Goal: Information Seeking & Learning: Learn about a topic

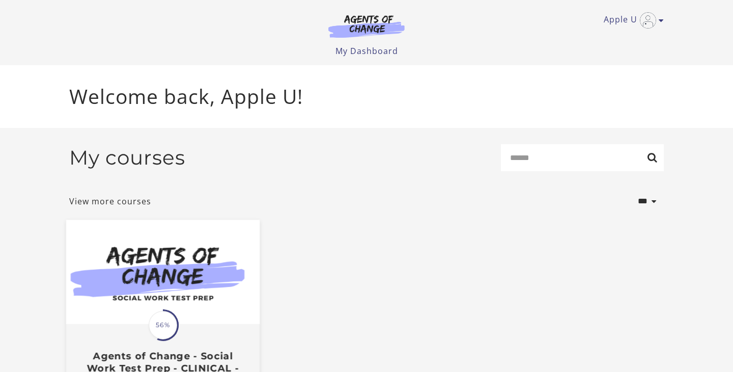
click at [216, 292] on img at bounding box center [162, 271] width 193 height 104
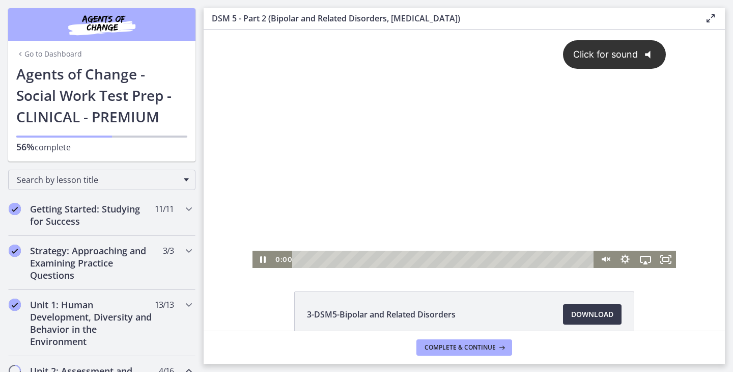
click at [451, 210] on div "Click for sound @keyframes VOLUME_SMALL_WAVE_FLASH { 0% { opacity: 0; } 33% { o…" at bounding box center [464, 140] width 424 height 221
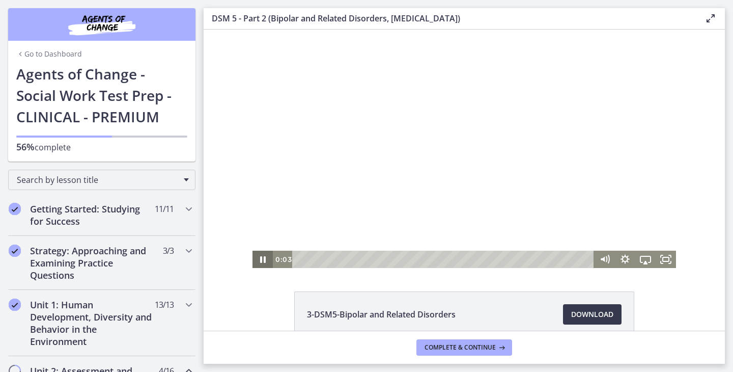
click at [264, 258] on icon "Pause" at bounding box center [263, 259] width 6 height 7
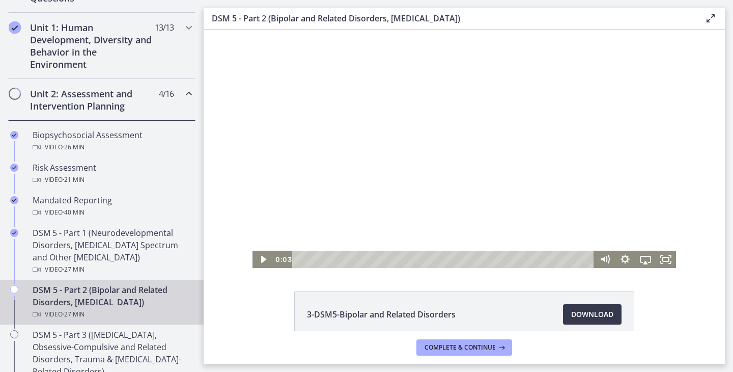
click at [526, 108] on div at bounding box center [464, 149] width 424 height 238
click at [436, 207] on div at bounding box center [464, 149] width 424 height 238
click at [320, 114] on div at bounding box center [464, 149] width 424 height 238
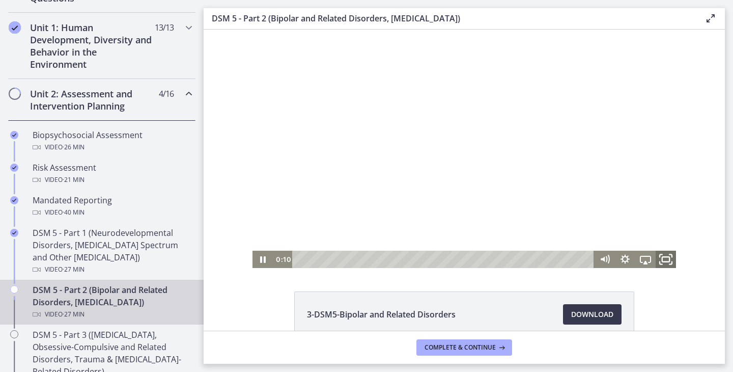
click at [664, 262] on rect "Fullscreen" at bounding box center [665, 259] width 7 height 5
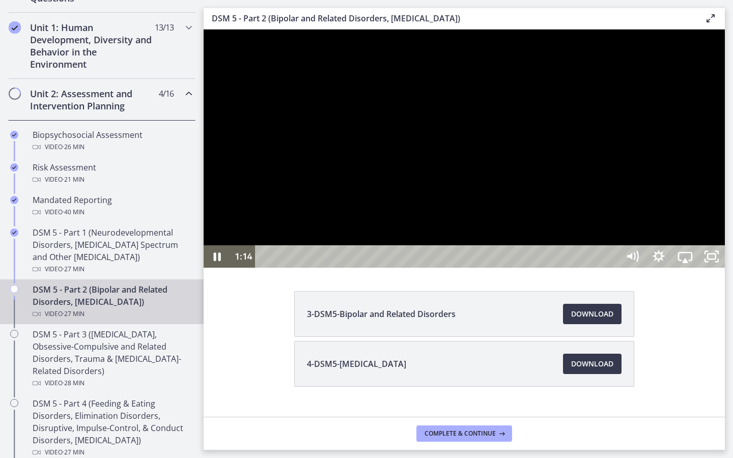
click at [705, 197] on div at bounding box center [464, 149] width 521 height 238
click at [707, 165] on div at bounding box center [464, 149] width 521 height 238
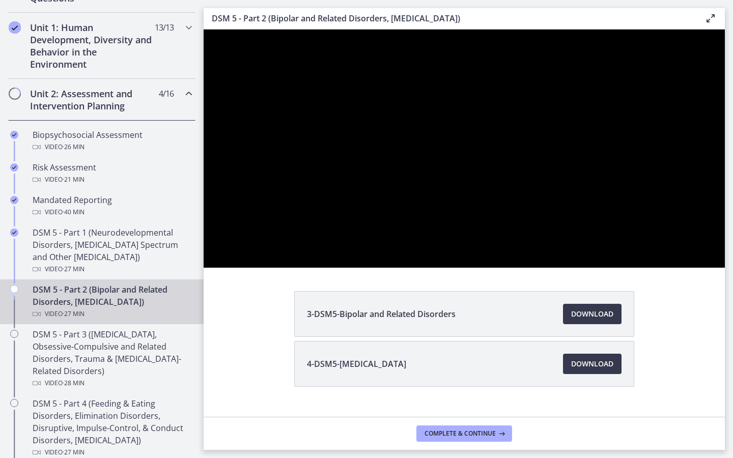
click at [707, 165] on div at bounding box center [464, 149] width 521 height 238
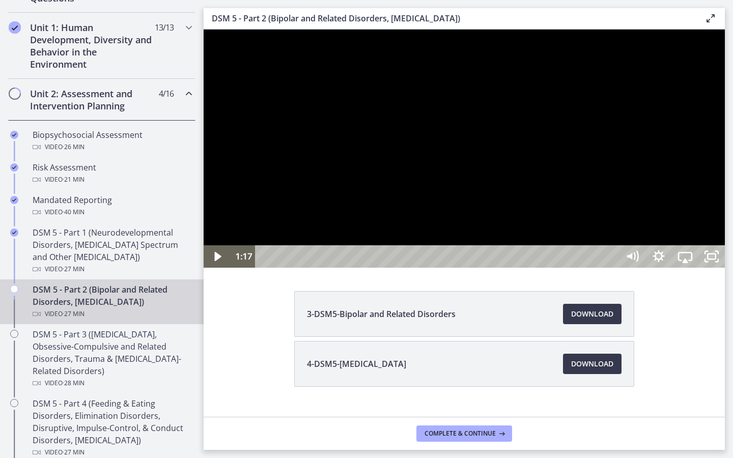
click at [599, 249] on div at bounding box center [464, 149] width 521 height 238
click at [332, 268] on div "Playbar" at bounding box center [438, 256] width 347 height 22
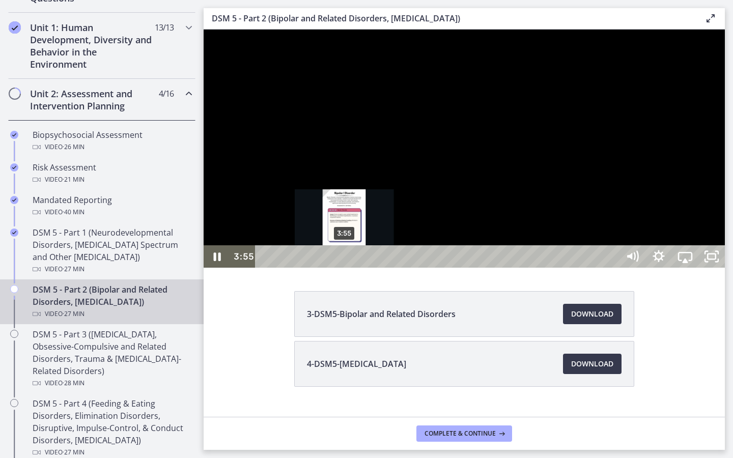
click at [345, 268] on div "3:55" at bounding box center [438, 256] width 347 height 22
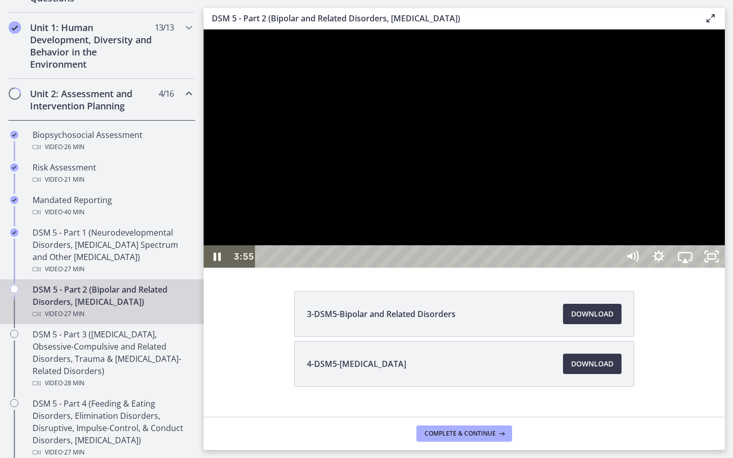
click at [508, 268] on div at bounding box center [464, 149] width 521 height 238
click at [541, 268] on div at bounding box center [464, 149] width 521 height 238
click at [568, 268] on div at bounding box center [464, 149] width 521 height 238
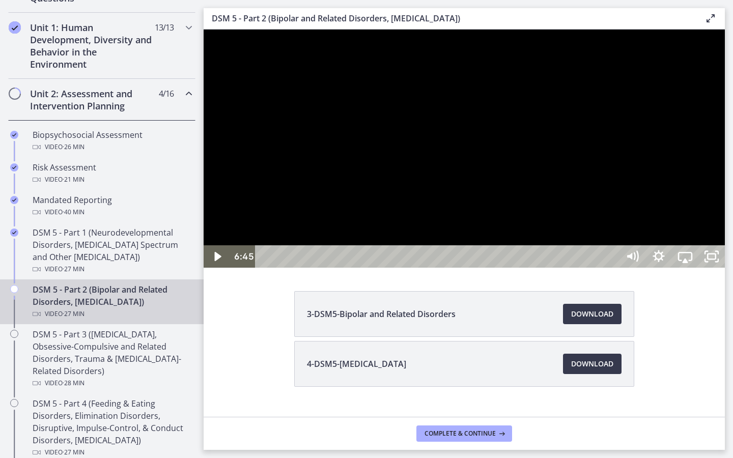
click at [568, 268] on div at bounding box center [464, 149] width 521 height 238
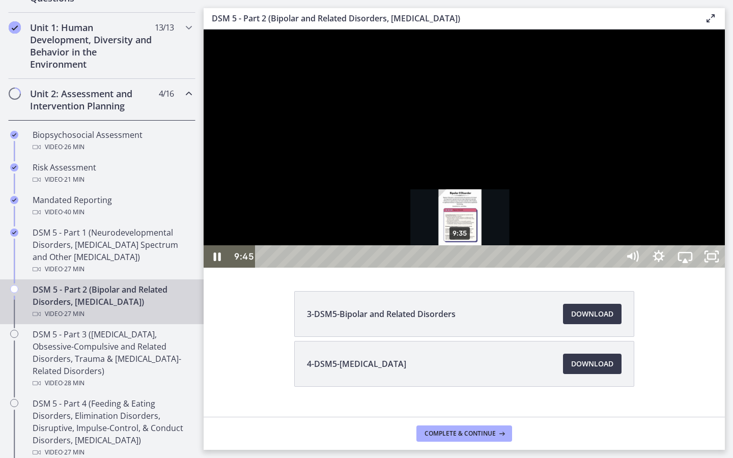
click at [461, 261] on div "Playbar" at bounding box center [464, 257] width 8 height 8
click at [455, 268] on div "9:18" at bounding box center [438, 256] width 347 height 22
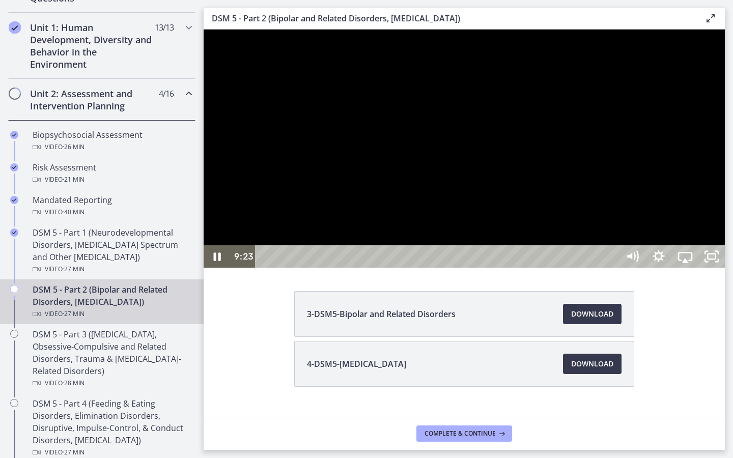
click at [572, 268] on div at bounding box center [464, 149] width 521 height 238
click at [633, 268] on div at bounding box center [464, 149] width 521 height 238
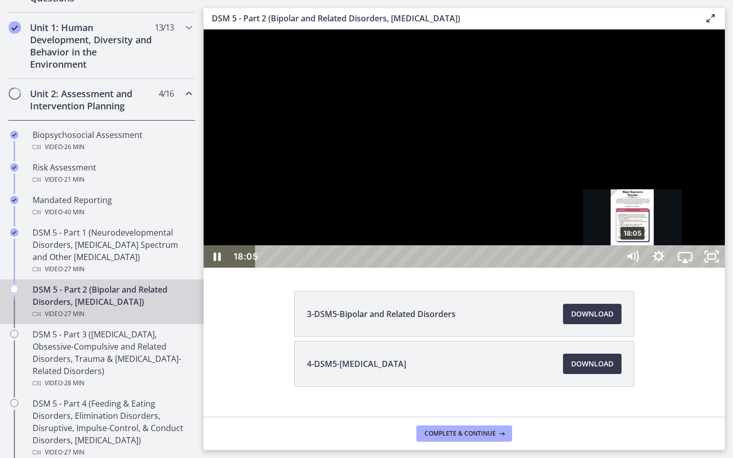
click at [612, 268] on div "18:05" at bounding box center [438, 256] width 347 height 22
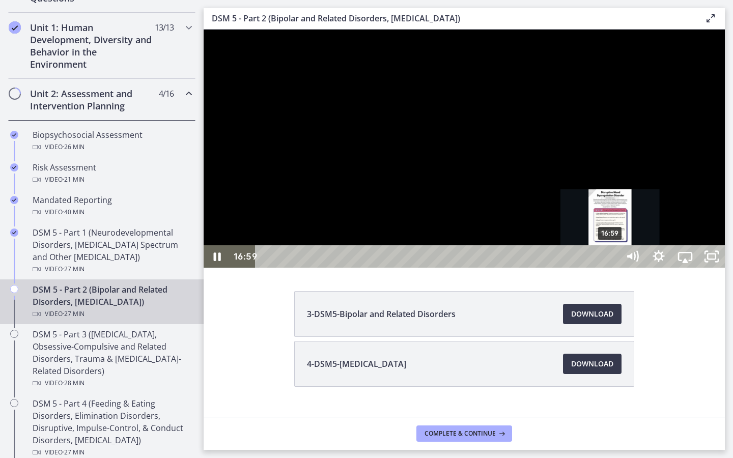
click at [611, 268] on div "16:59" at bounding box center [438, 256] width 347 height 22
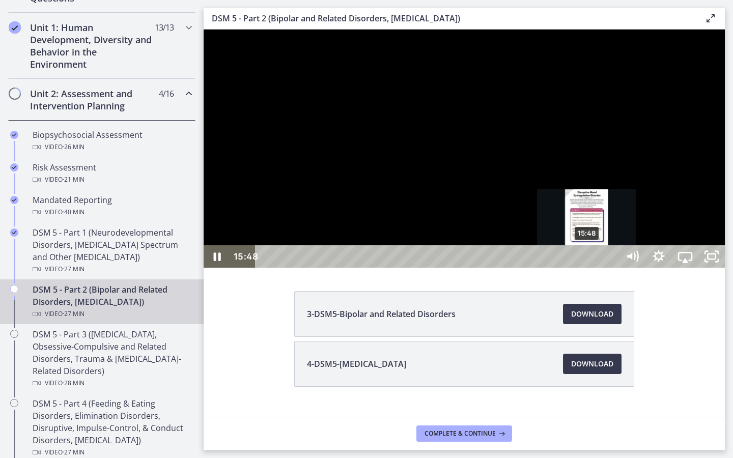
click at [587, 268] on div "15:48" at bounding box center [438, 256] width 347 height 22
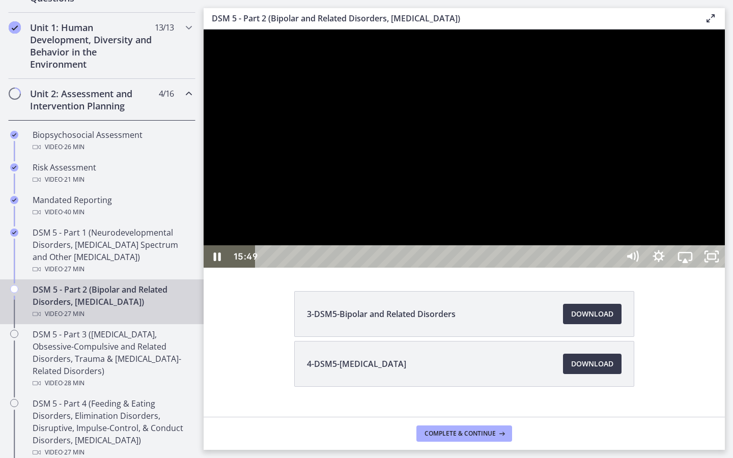
click at [646, 268] on div at bounding box center [464, 149] width 521 height 238
click at [627, 268] on div at bounding box center [464, 149] width 521 height 238
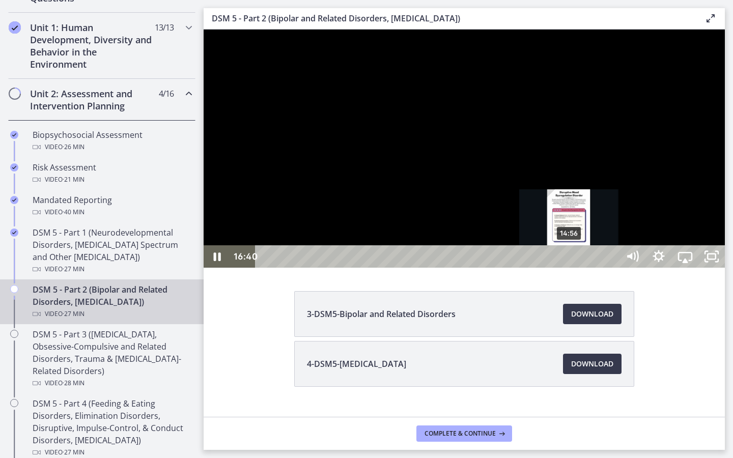
click at [570, 268] on div "14:56" at bounding box center [438, 256] width 347 height 22
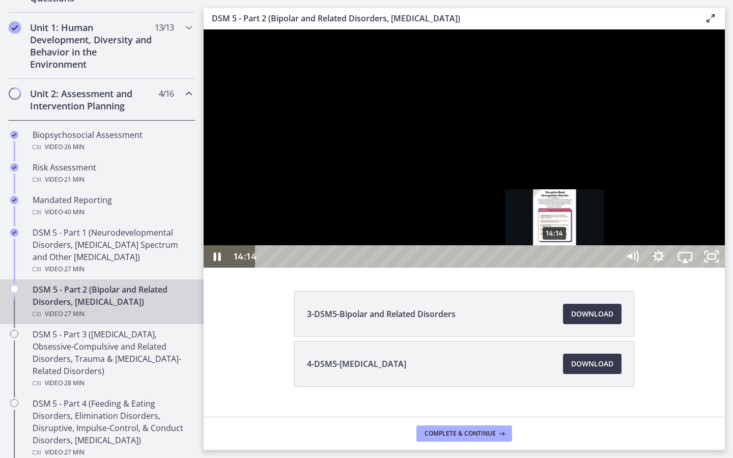
click at [555, 268] on div "14:14" at bounding box center [438, 256] width 347 height 22
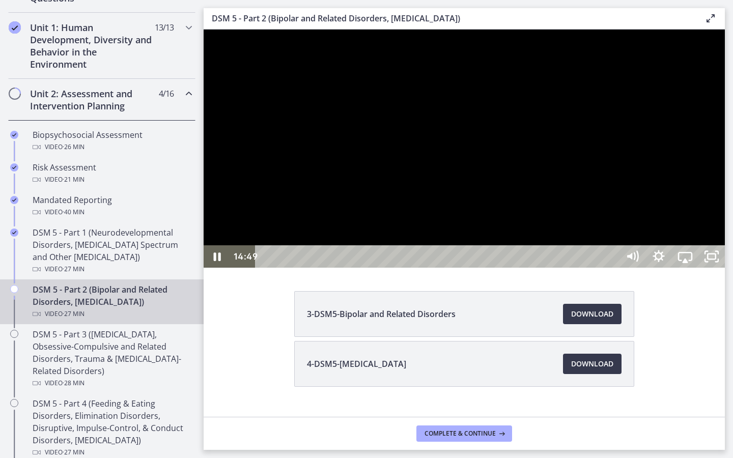
click at [594, 268] on div at bounding box center [464, 149] width 521 height 238
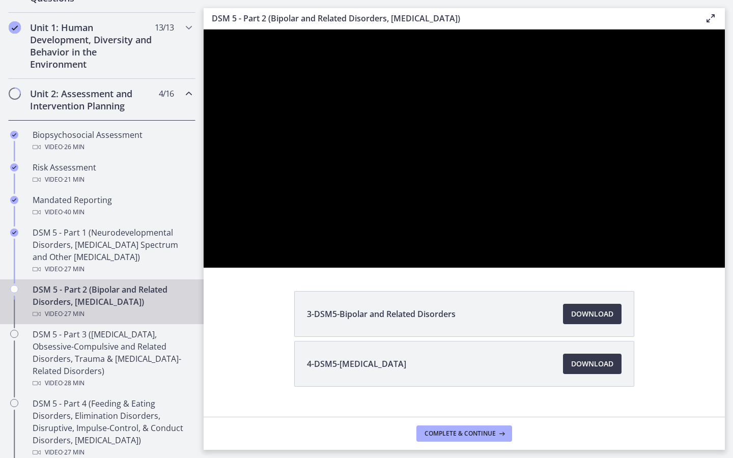
click at [594, 268] on div at bounding box center [464, 149] width 521 height 238
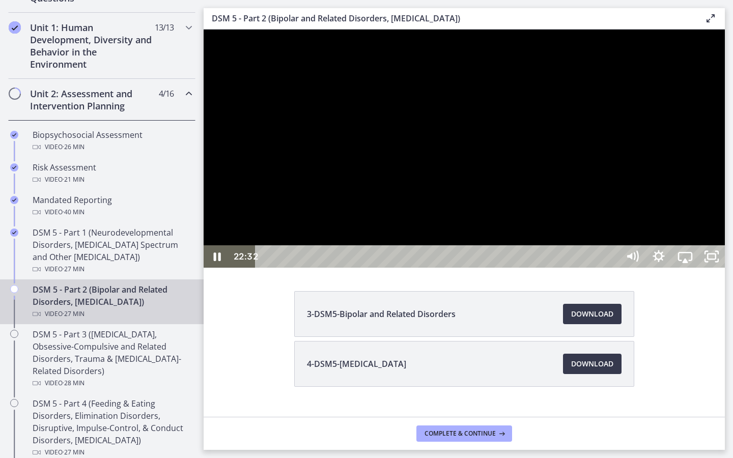
click at [640, 268] on div at bounding box center [464, 149] width 521 height 238
click at [685, 237] on div at bounding box center [464, 149] width 521 height 238
click at [588, 232] on div at bounding box center [464, 149] width 521 height 238
click at [612, 268] on div "24:36" at bounding box center [438, 256] width 347 height 22
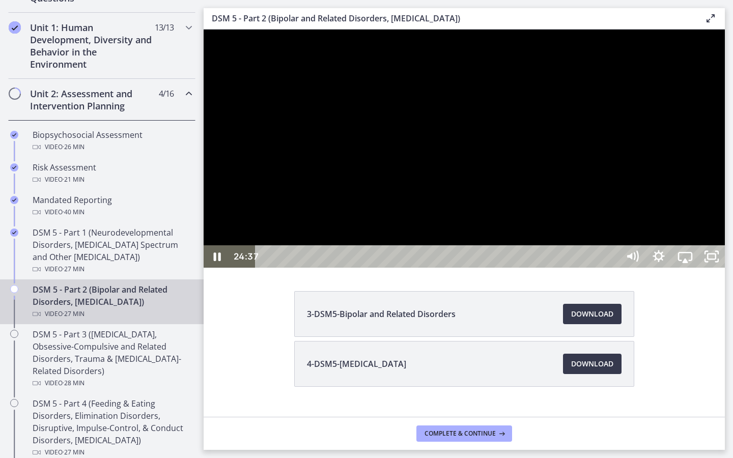
click at [582, 268] on div at bounding box center [464, 149] width 521 height 238
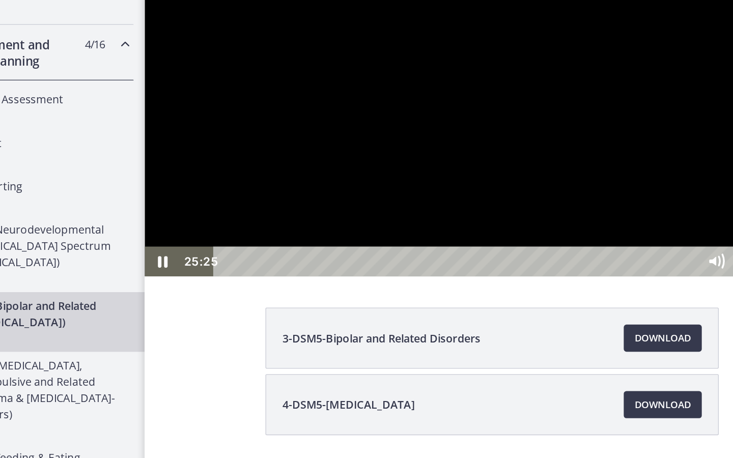
click at [549, 198] on div at bounding box center [405, 78] width 521 height 238
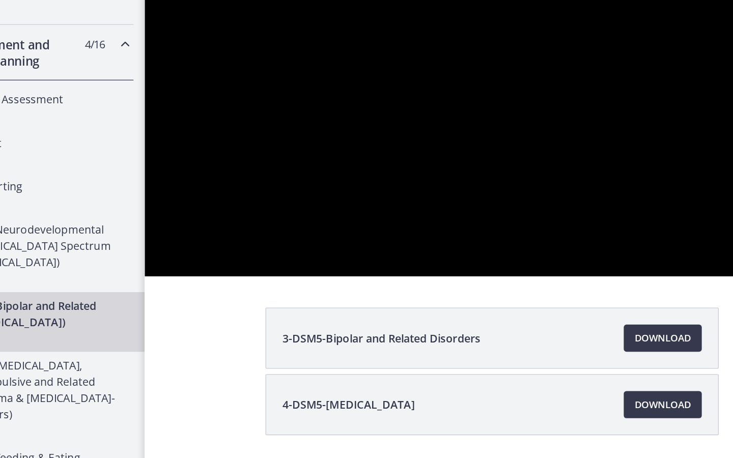
click at [549, 198] on div at bounding box center [405, 78] width 521 height 238
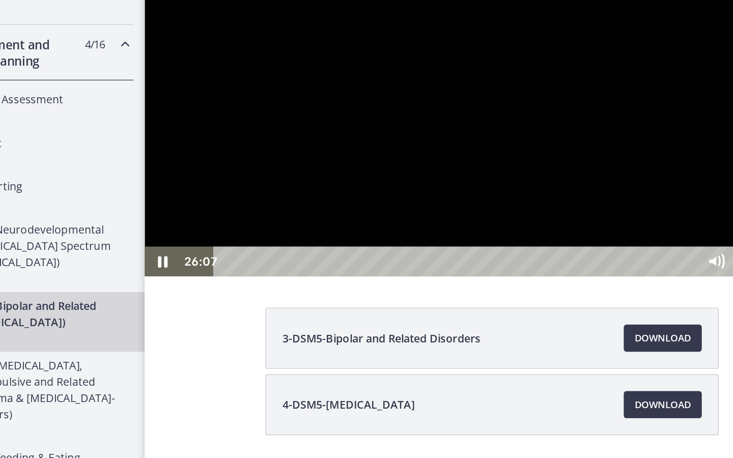
click at [544, 198] on div at bounding box center [405, 78] width 521 height 238
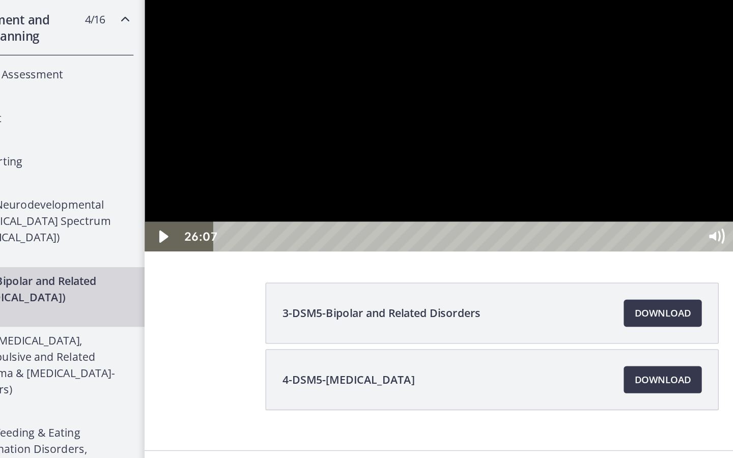
click at [545, 173] on div at bounding box center [405, 53] width 521 height 238
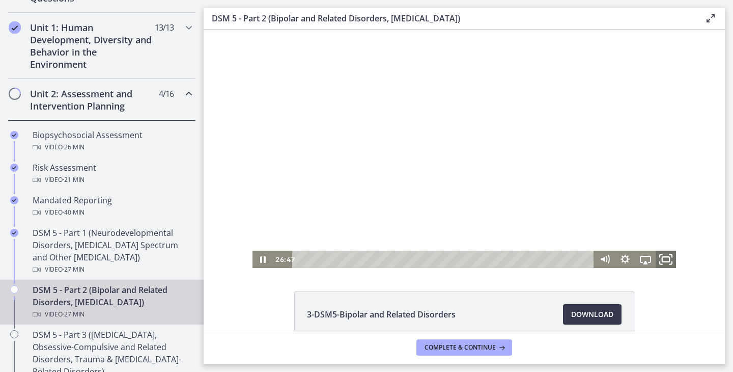
click at [663, 262] on icon "Fullscreen" at bounding box center [666, 259] width 24 height 21
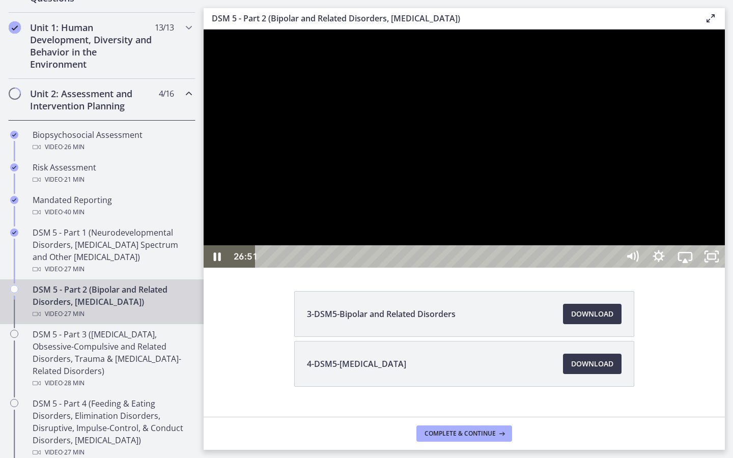
click at [612, 268] on div "26:32" at bounding box center [438, 256] width 347 height 22
click at [642, 268] on div at bounding box center [464, 149] width 521 height 238
click at [645, 268] on div at bounding box center [464, 149] width 521 height 238
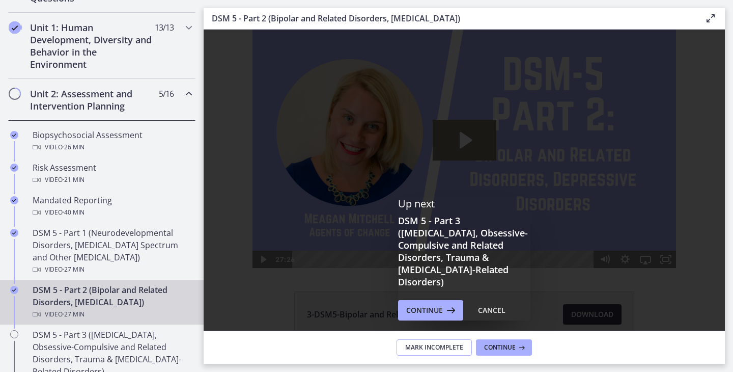
click at [455, 347] on span "Mark Incomplete" at bounding box center [434, 347] width 58 height 8
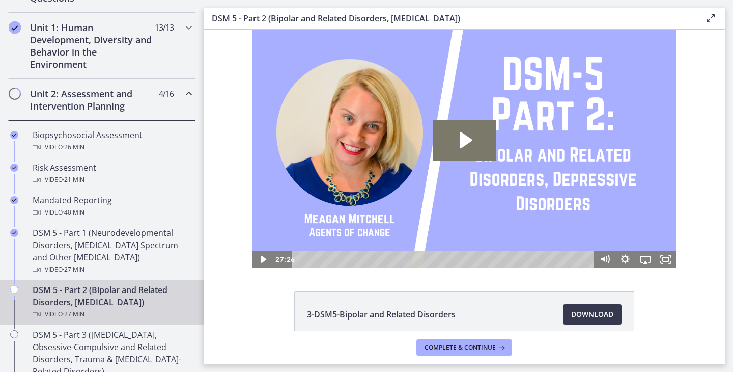
click at [455, 347] on span "Complete & continue" at bounding box center [460, 347] width 71 height 8
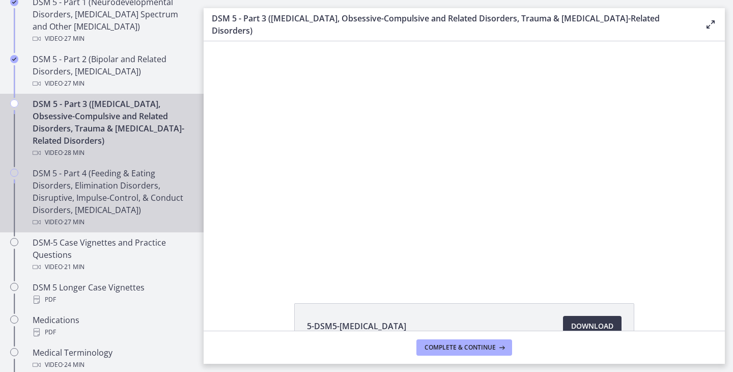
scroll to position [509, 0]
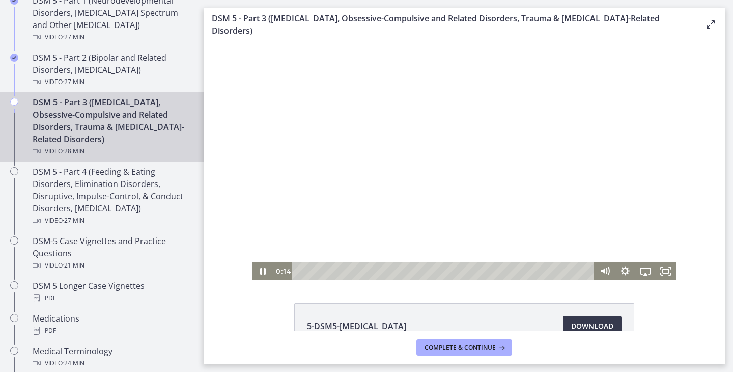
click at [340, 202] on div at bounding box center [464, 160] width 424 height 238
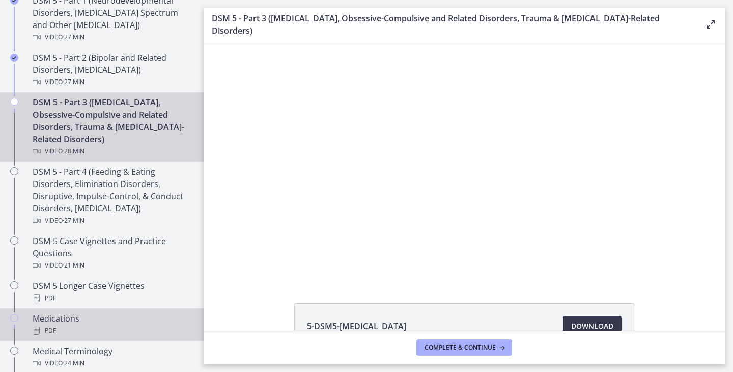
click at [104, 339] on link "Medications PDF" at bounding box center [102, 324] width 204 height 33
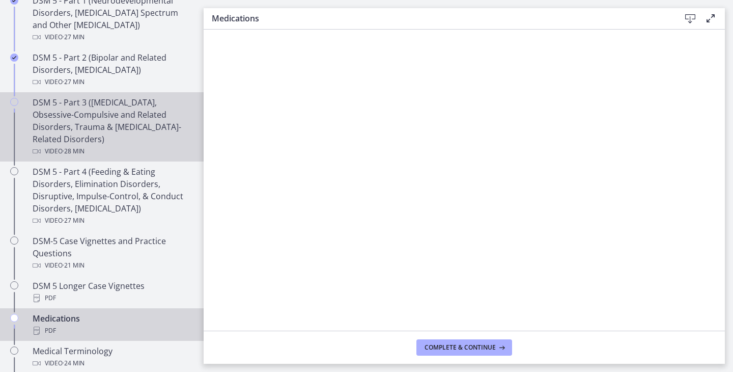
click at [157, 133] on div "DSM 5 - Part 3 ([MEDICAL_DATA], Obsessive-Compulsive and Related Disorders, Tra…" at bounding box center [112, 126] width 159 height 61
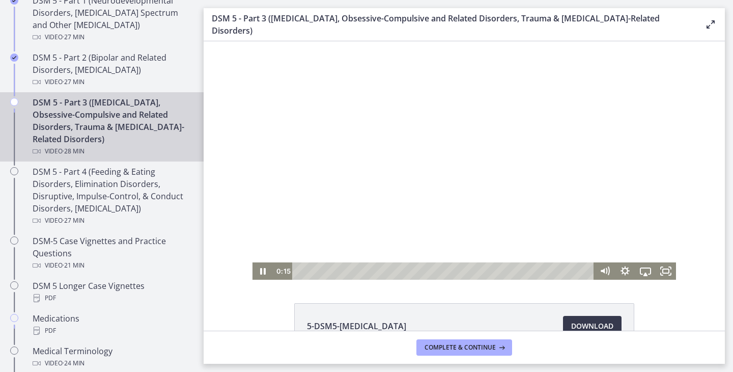
click at [399, 211] on div at bounding box center [464, 160] width 424 height 238
